Goal: Find specific page/section: Find specific page/section

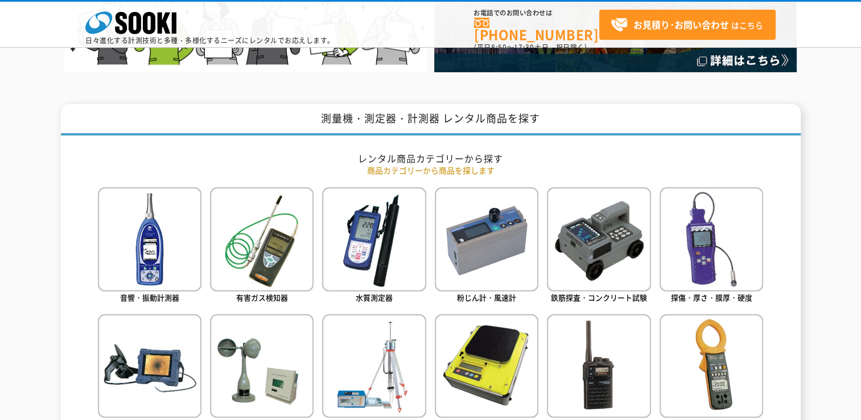
scroll to position [569, 0]
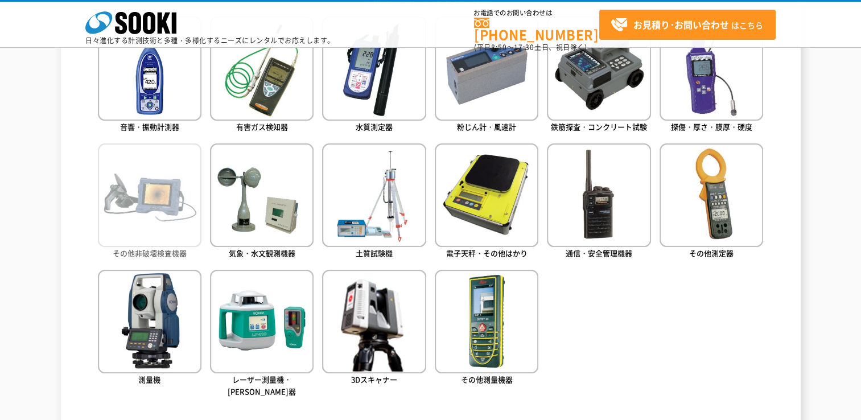
click at [158, 221] on img at bounding box center [150, 195] width 104 height 104
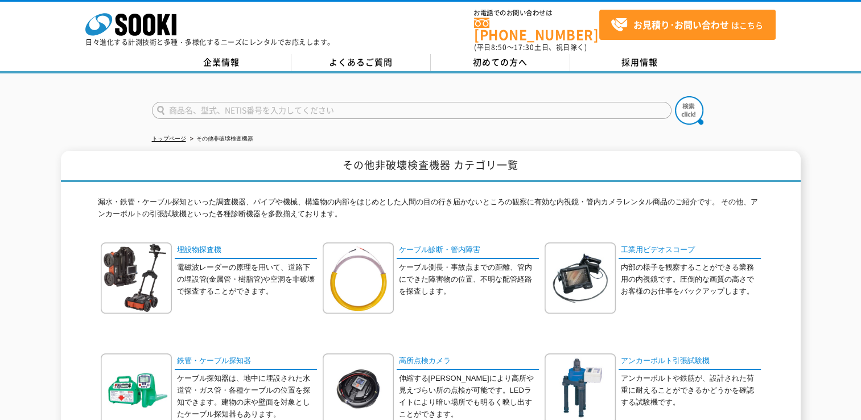
scroll to position [57, 0]
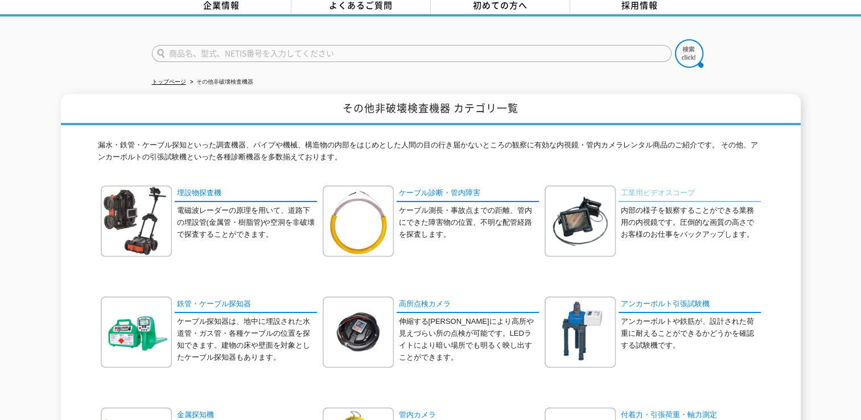
click at [647, 185] on link "工業用ビデオスコープ" at bounding box center [689, 193] width 142 height 17
